Goal: Transaction & Acquisition: Obtain resource

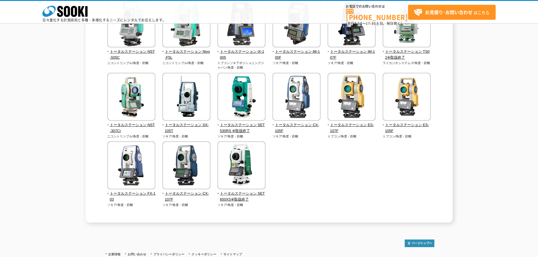
scroll to position [169, 0]
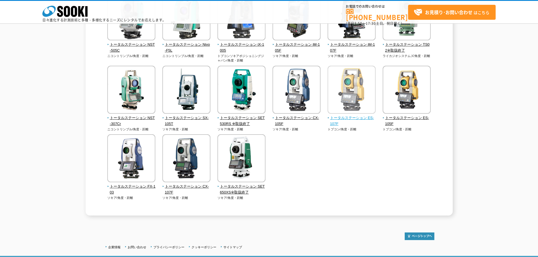
click at [362, 119] on span "トータルステーション ES-107F" at bounding box center [352, 121] width 48 height 12
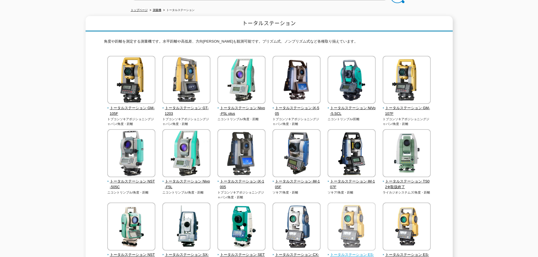
scroll to position [0, 0]
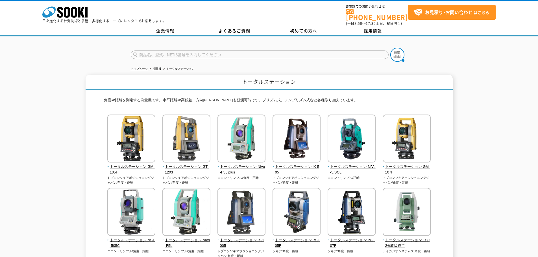
click at [158, 63] on ul "トップページ 測量機 トータルステーション" at bounding box center [269, 69] width 277 height 12
click at [160, 67] on link "測量機" at bounding box center [157, 68] width 8 height 3
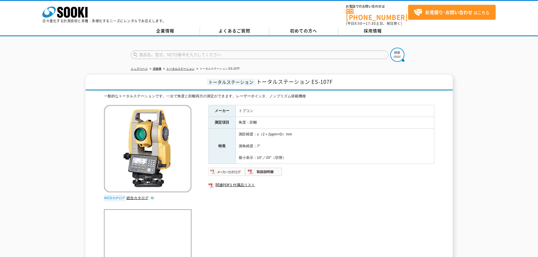
click at [233, 168] on img at bounding box center [226, 171] width 37 height 9
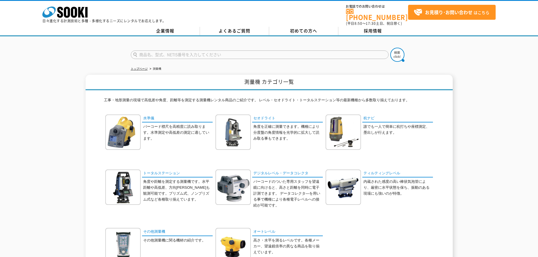
click at [284, 53] on input "text" at bounding box center [260, 55] width 258 height 8
type input "ES2-120"
click at [390, 48] on button at bounding box center [397, 55] width 14 height 14
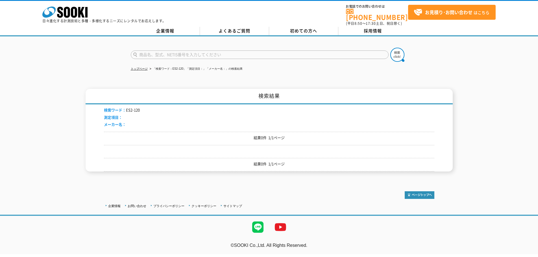
click at [207, 51] on input "text" at bounding box center [260, 55] width 258 height 8
